Goal: Check status: Check status

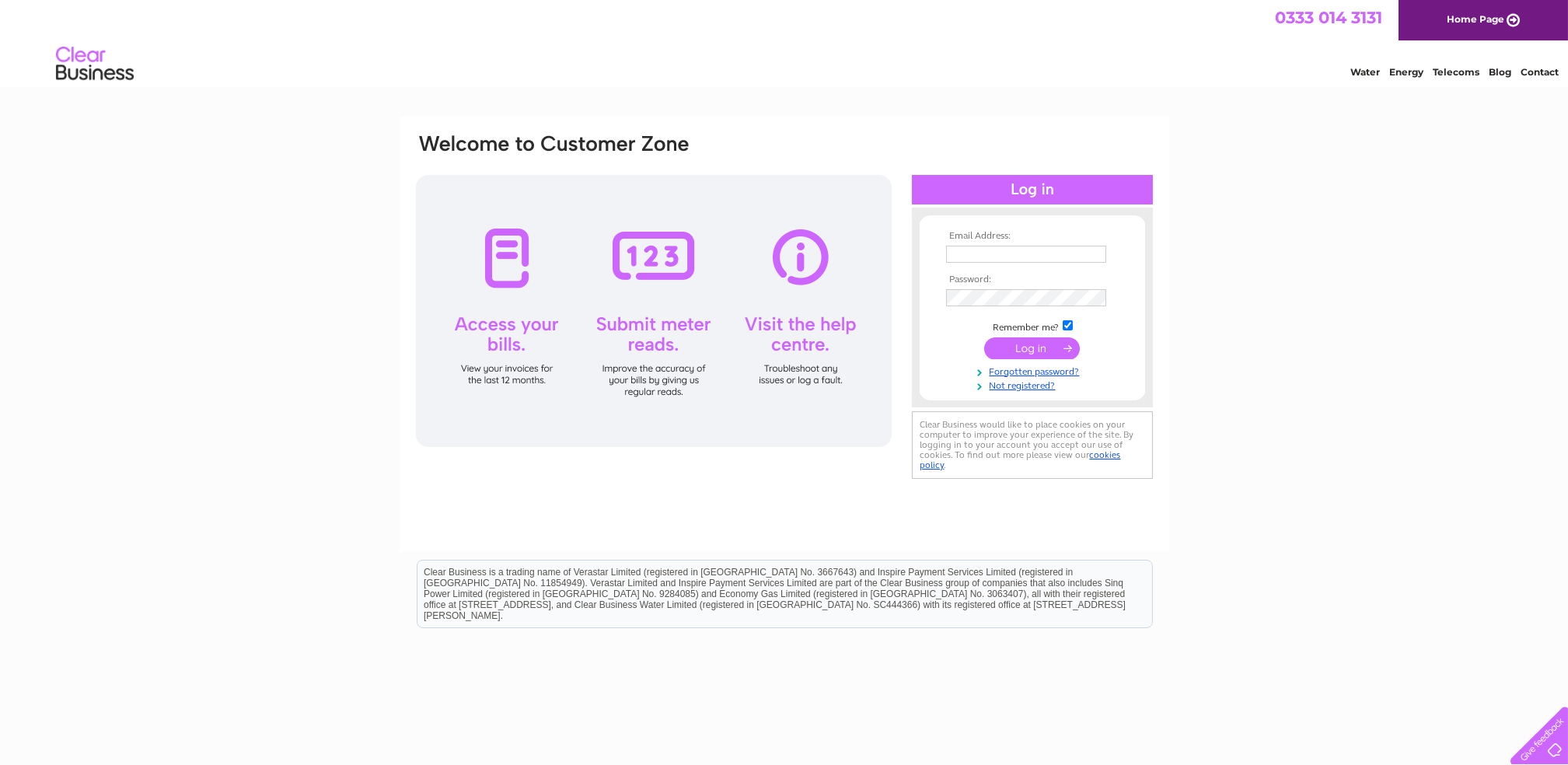
type input "[EMAIL_ADDRESS][DOMAIN_NAME]"
click at [1048, 346] on input "submit" at bounding box center [1032, 348] width 96 height 22
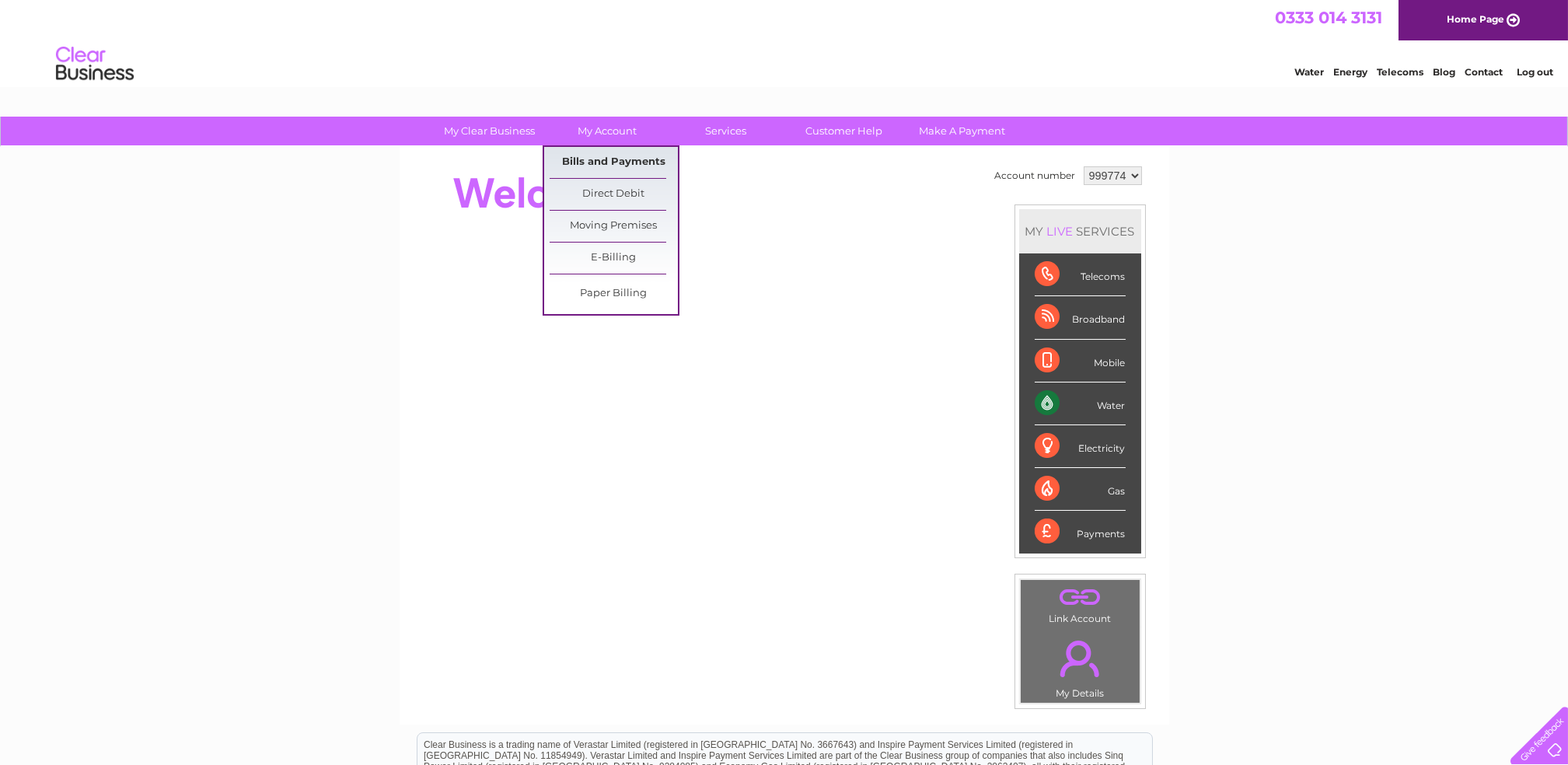
click at [618, 162] on link "Bills and Payments" at bounding box center [614, 162] width 128 height 31
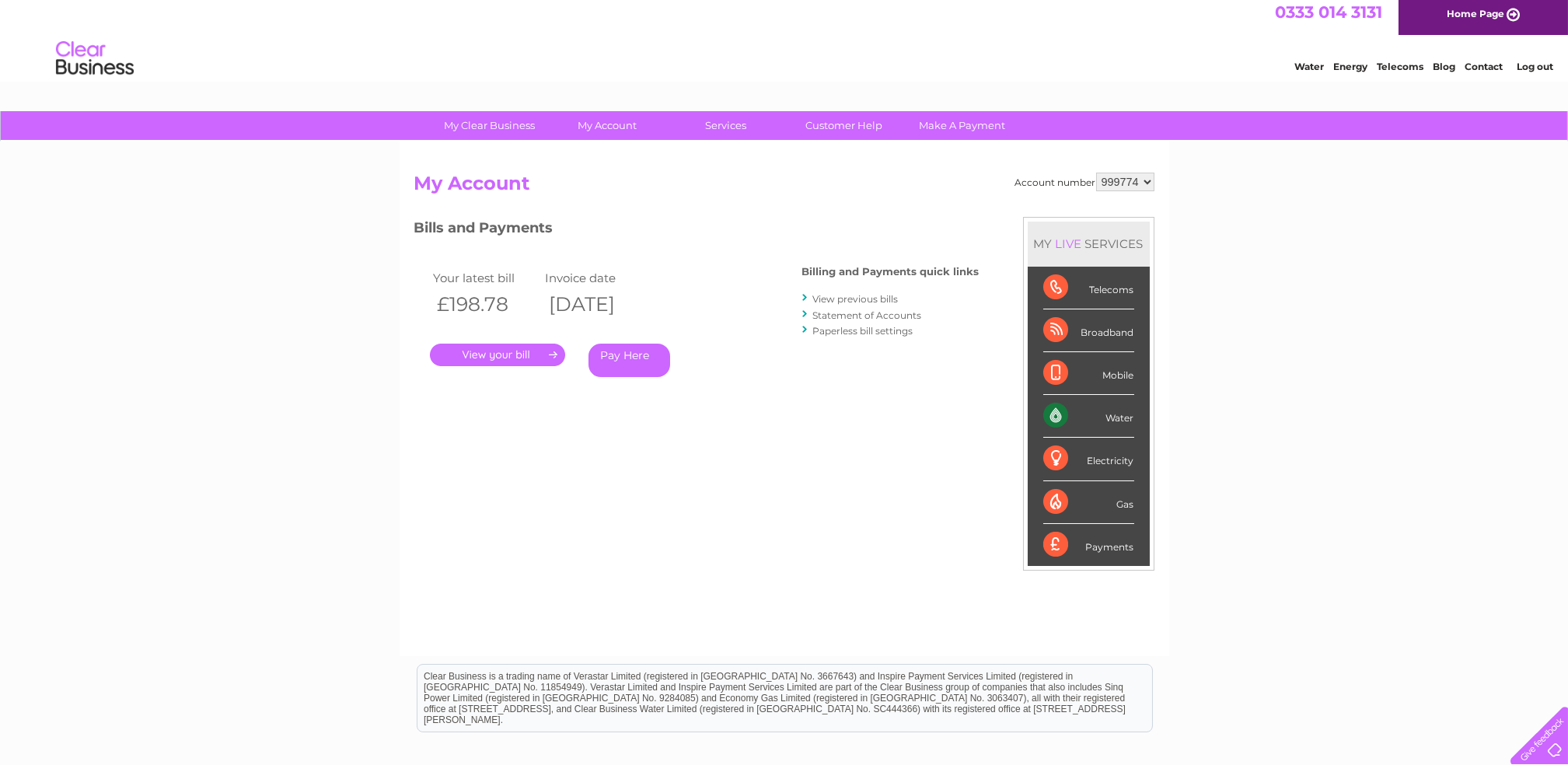
scroll to position [7, 0]
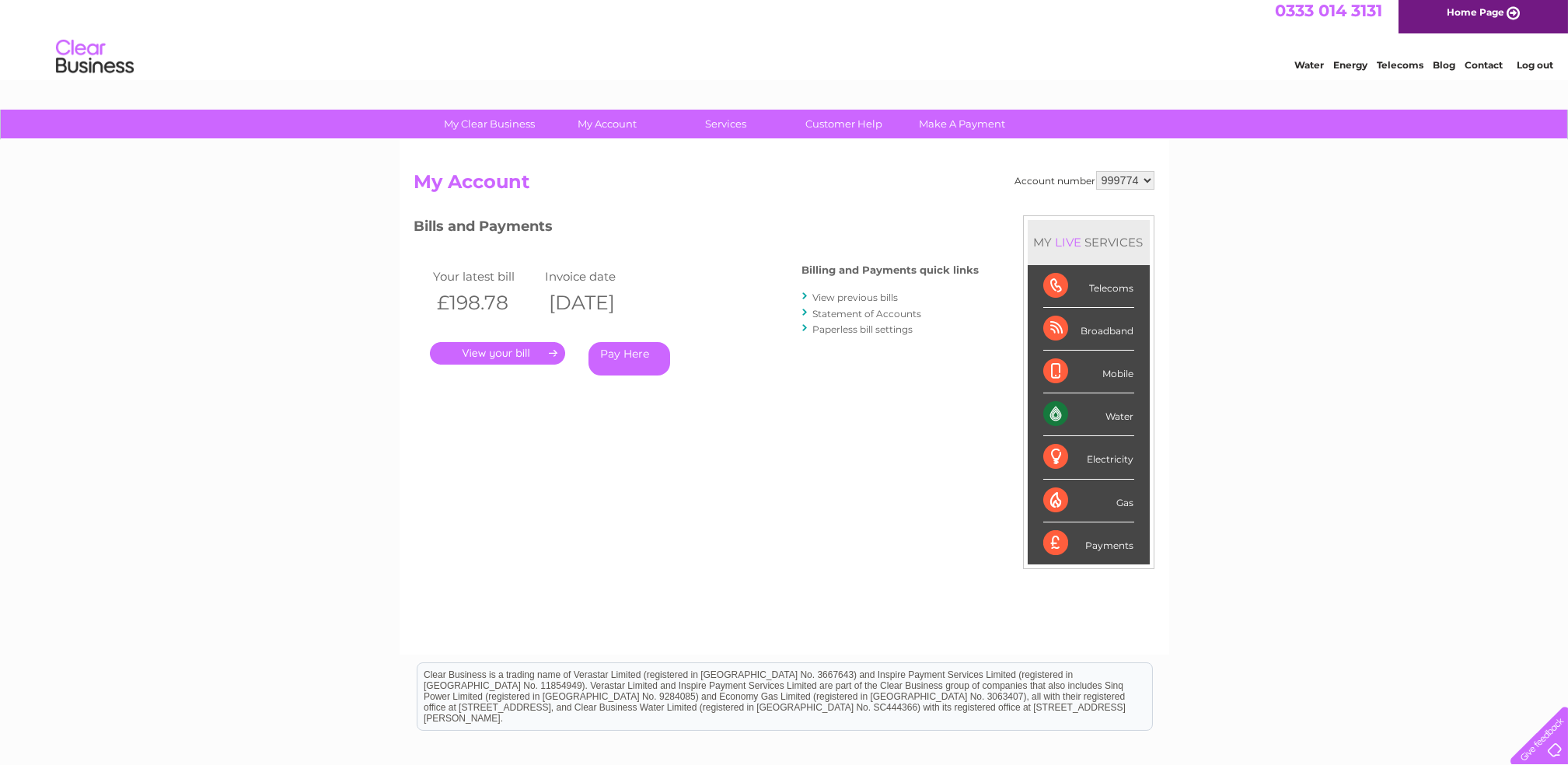
click at [490, 352] on link "." at bounding box center [498, 352] width 135 height 22
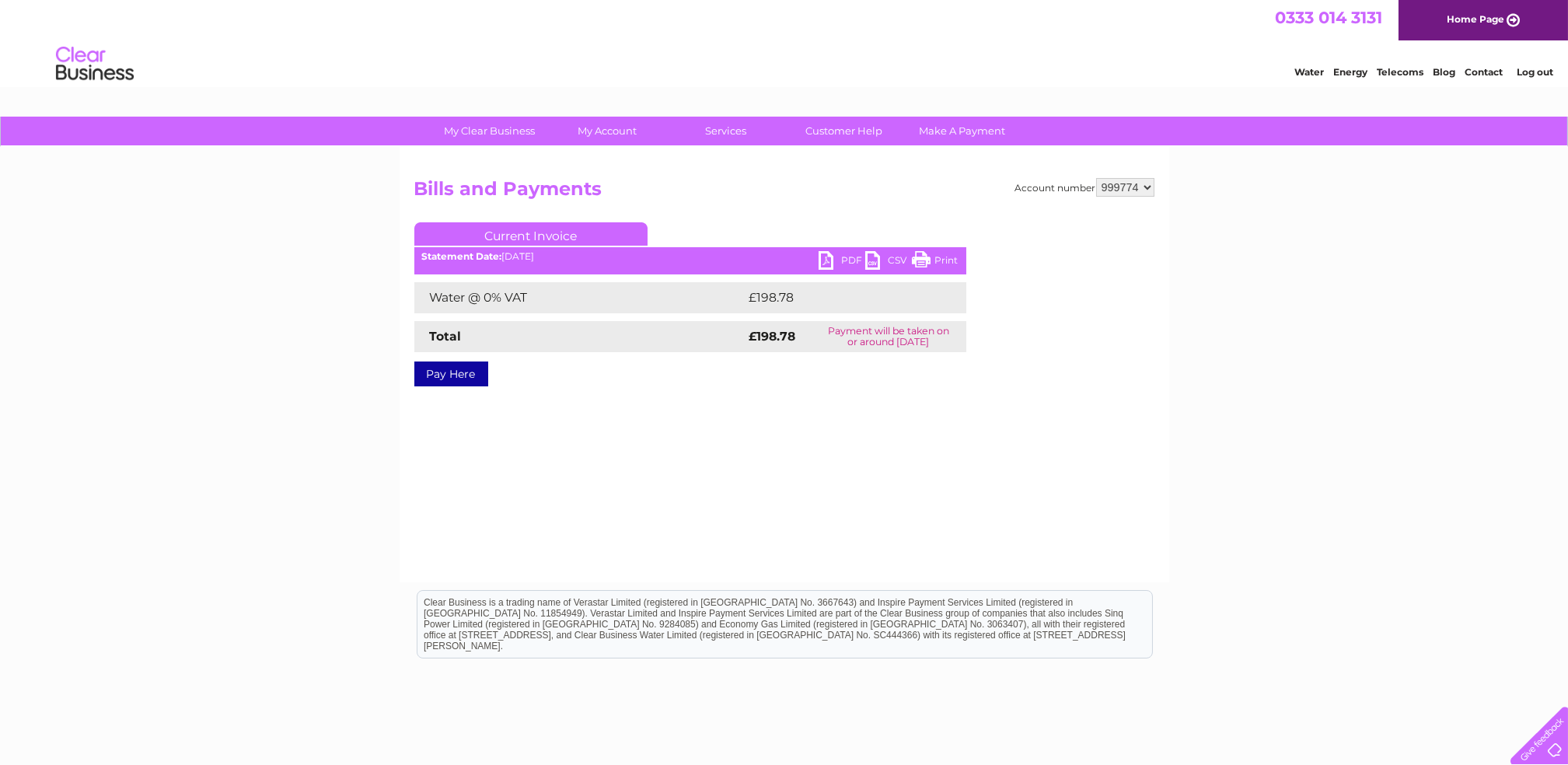
click at [838, 251] on link "PDF" at bounding box center [842, 262] width 47 height 22
